Goal: Navigation & Orientation: Find specific page/section

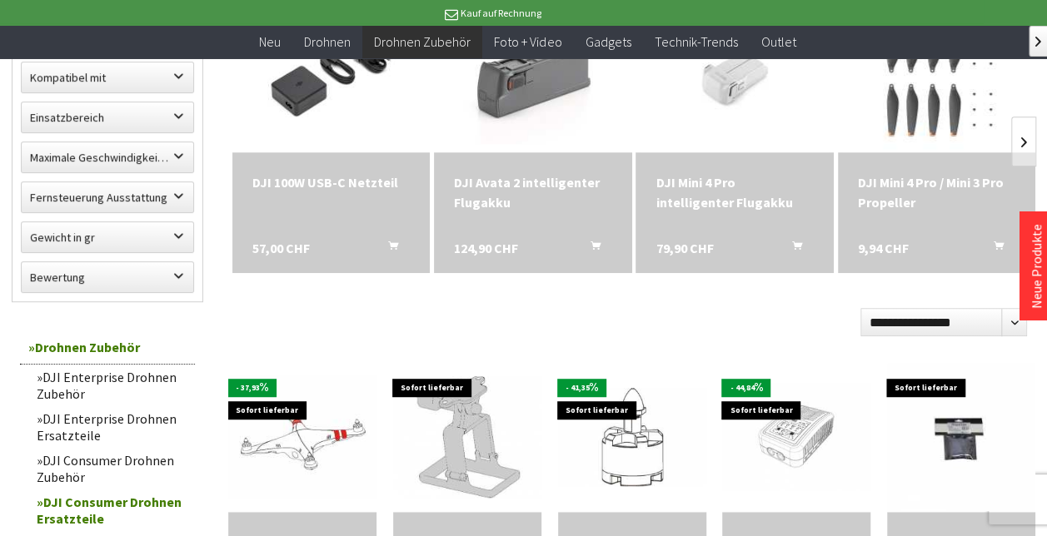
scroll to position [301, 0]
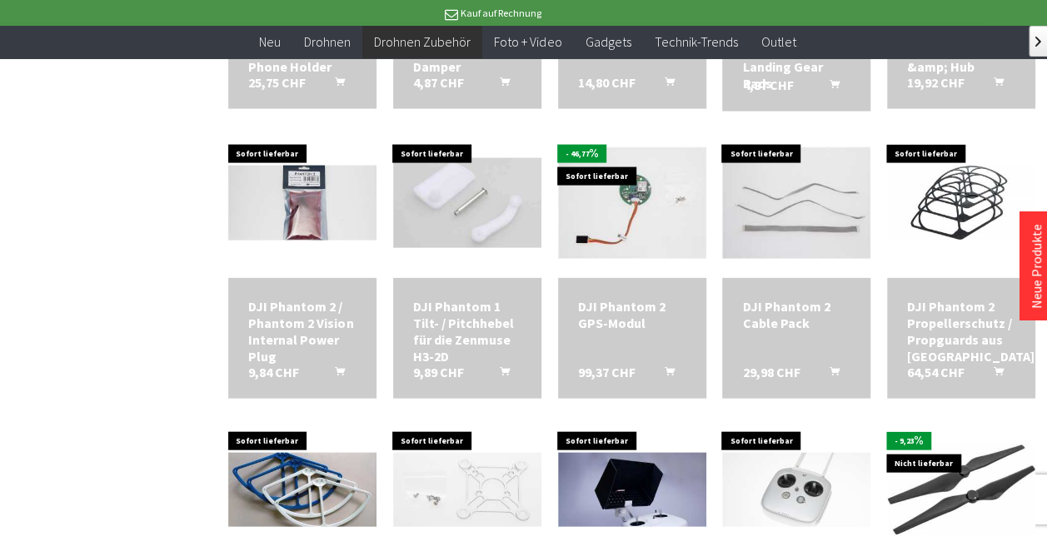
scroll to position [1687, 0]
